Goal: Find specific page/section: Locate a particular part of the current website

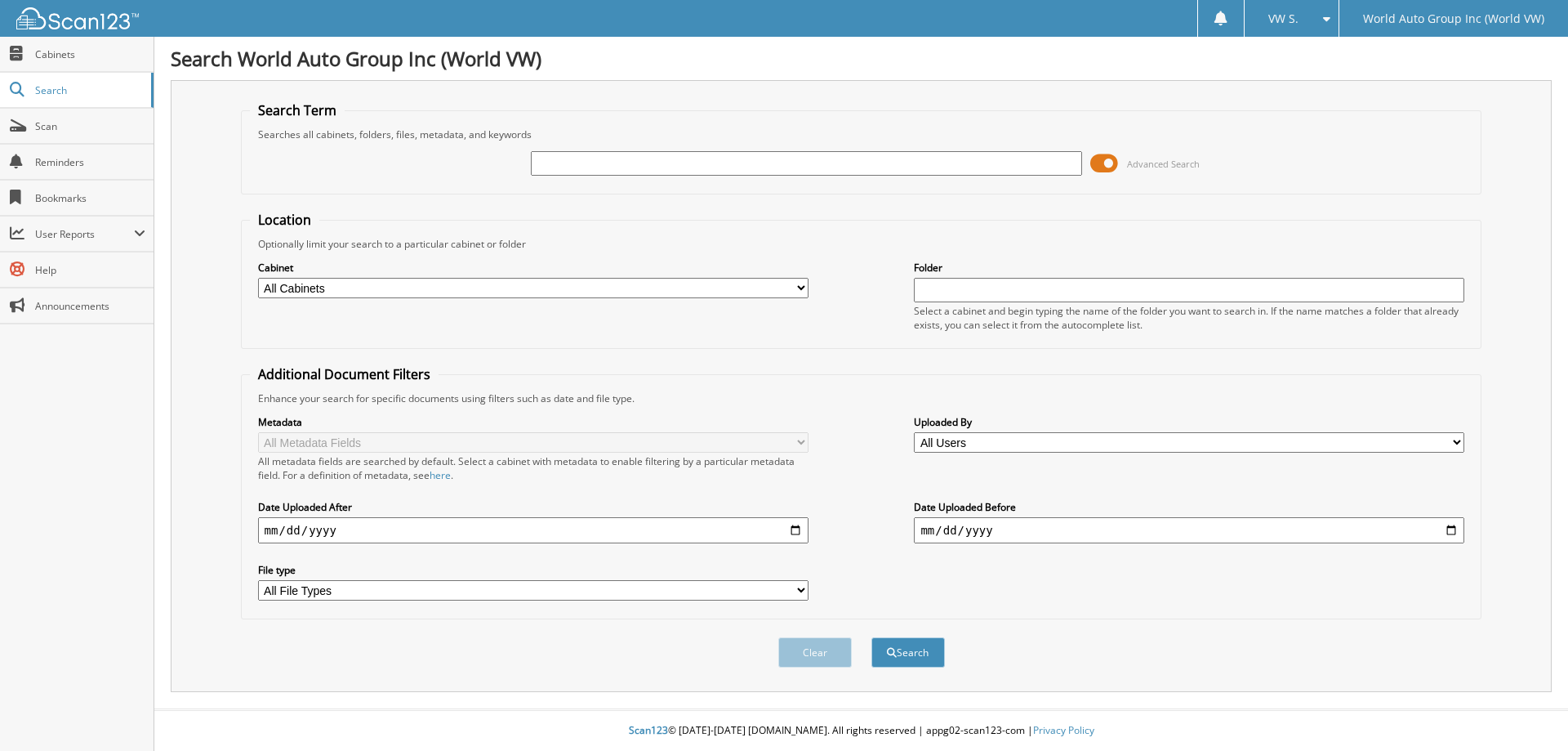
click at [615, 161] on input "text" at bounding box center [806, 163] width 551 height 25
type input "237513"
click at [872, 637] on button "Search" at bounding box center [908, 651] width 73 height 30
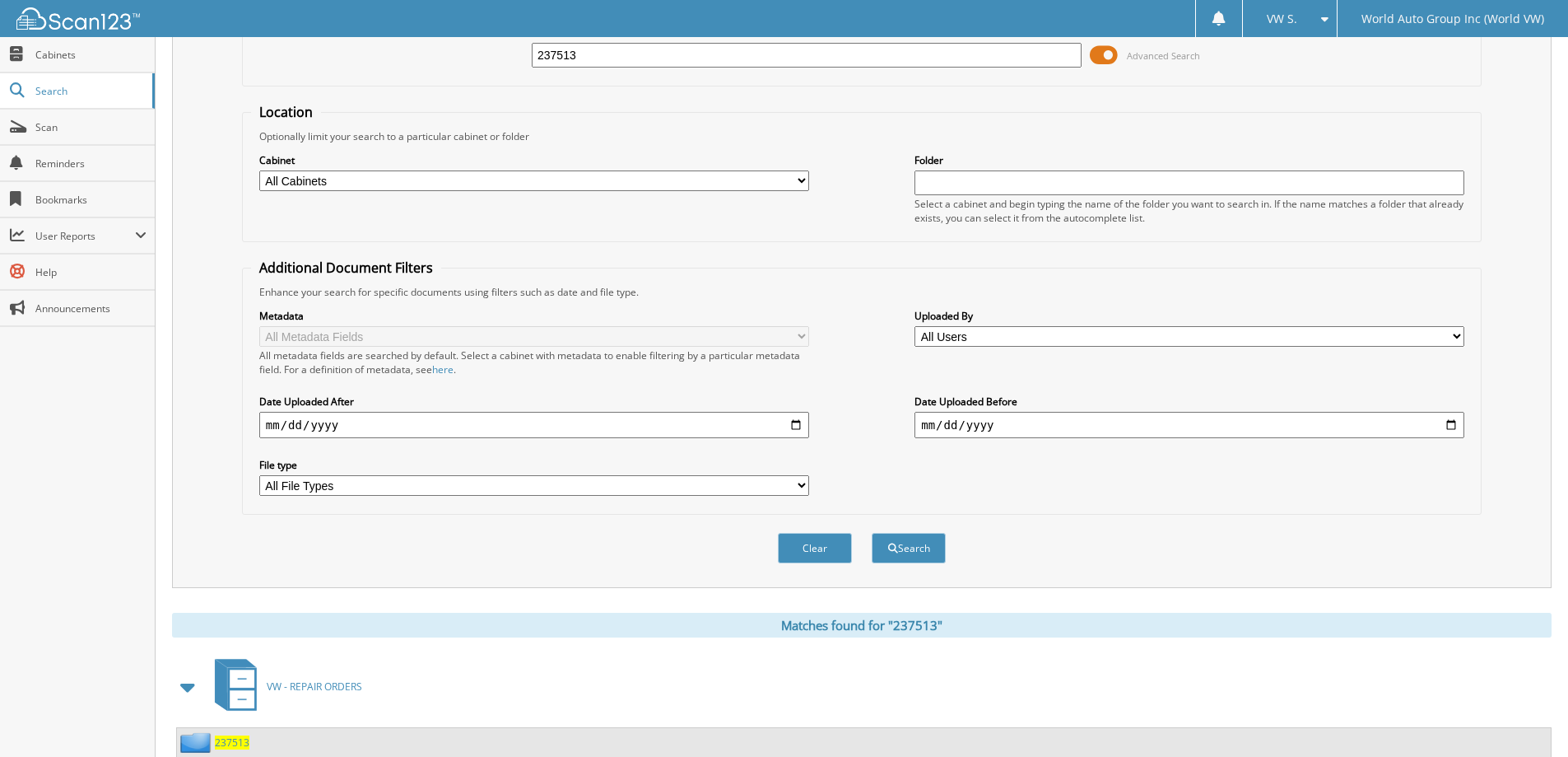
scroll to position [228, 0]
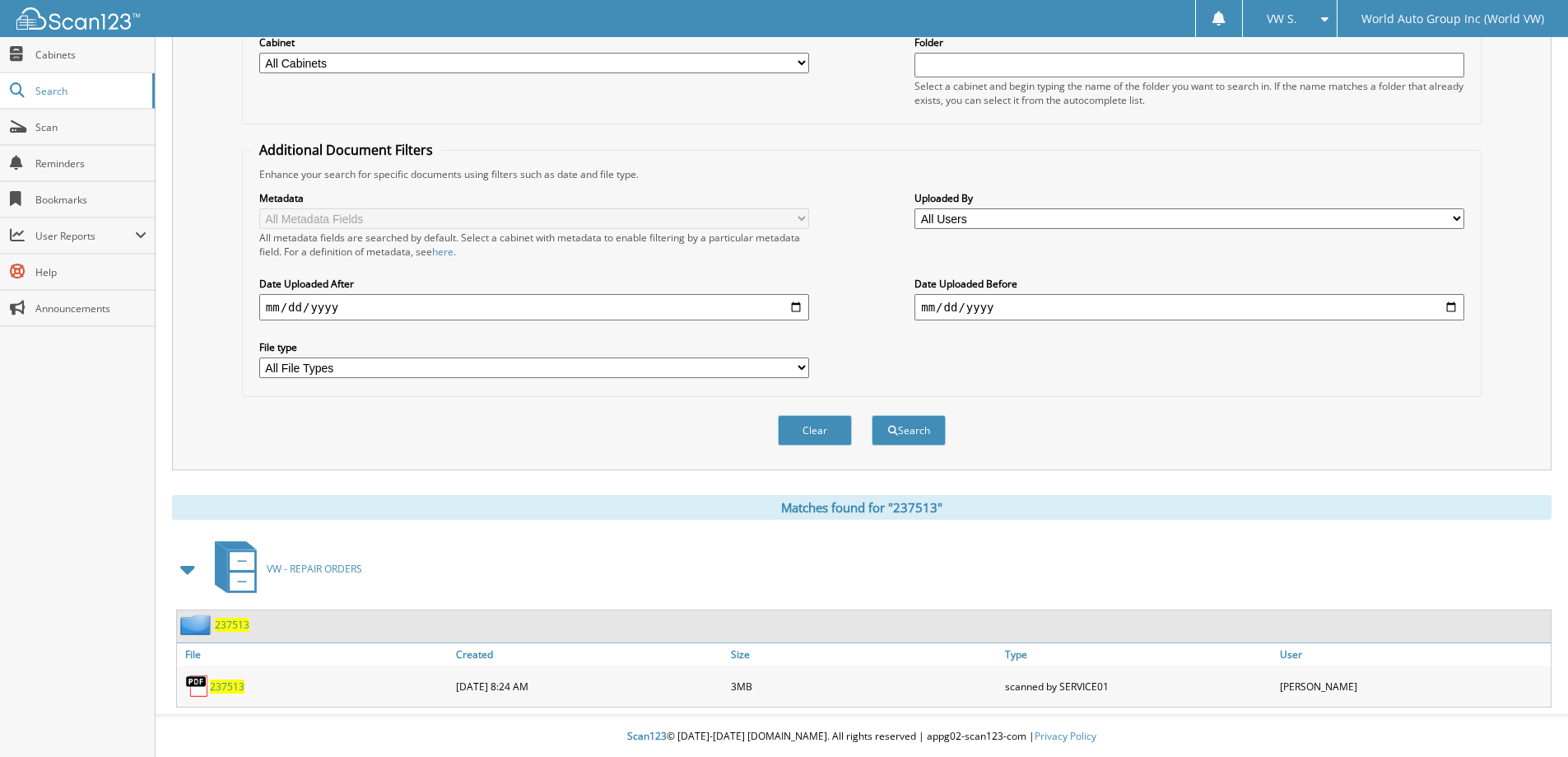
click at [234, 680] on link "237513" at bounding box center [227, 686] width 34 height 14
